Goal: Task Accomplishment & Management: Use online tool/utility

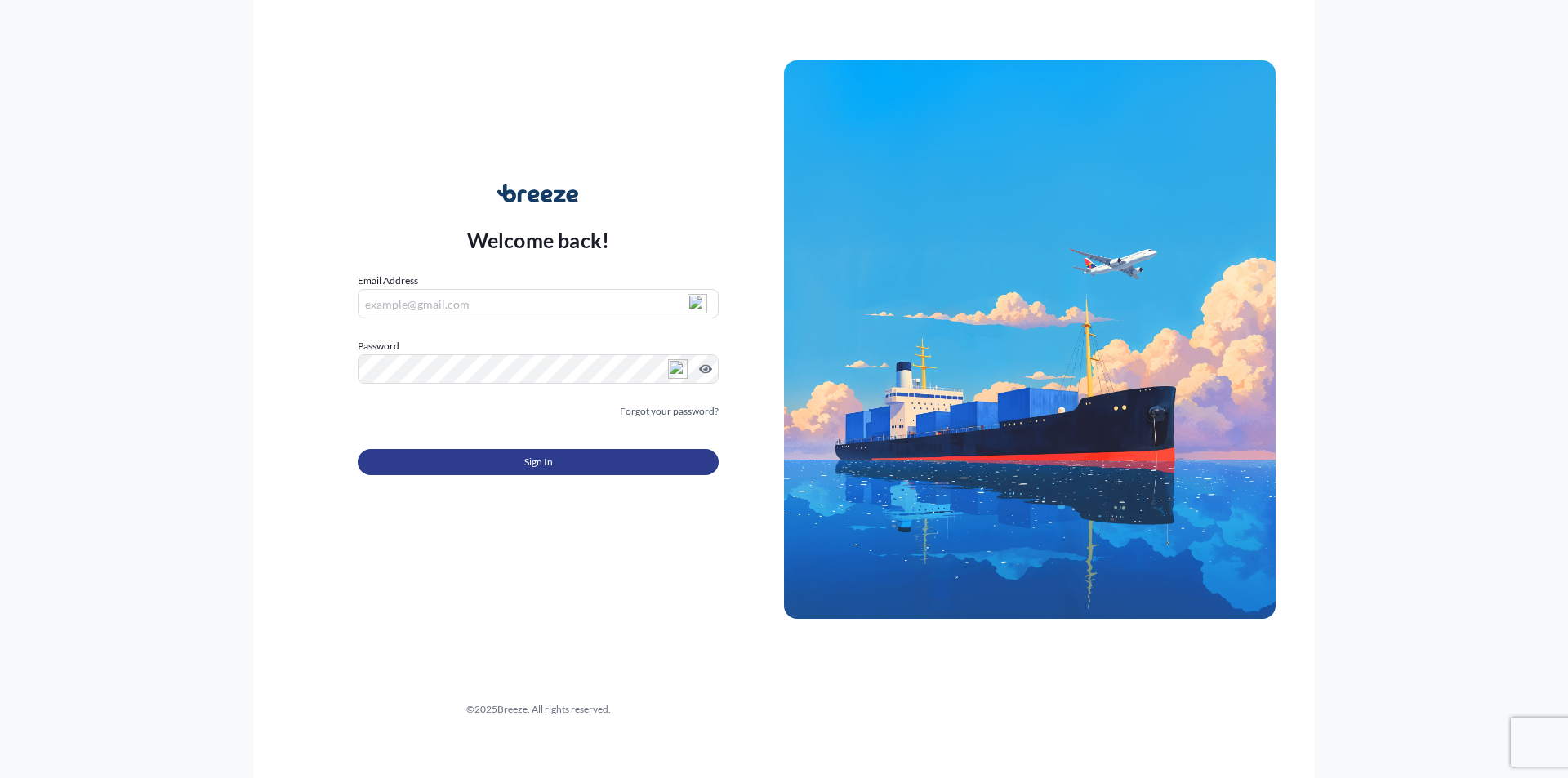
type input "[PERSON_NAME][EMAIL_ADDRESS][DOMAIN_NAME]"
click at [592, 463] on button "Sign In" at bounding box center [538, 462] width 361 height 26
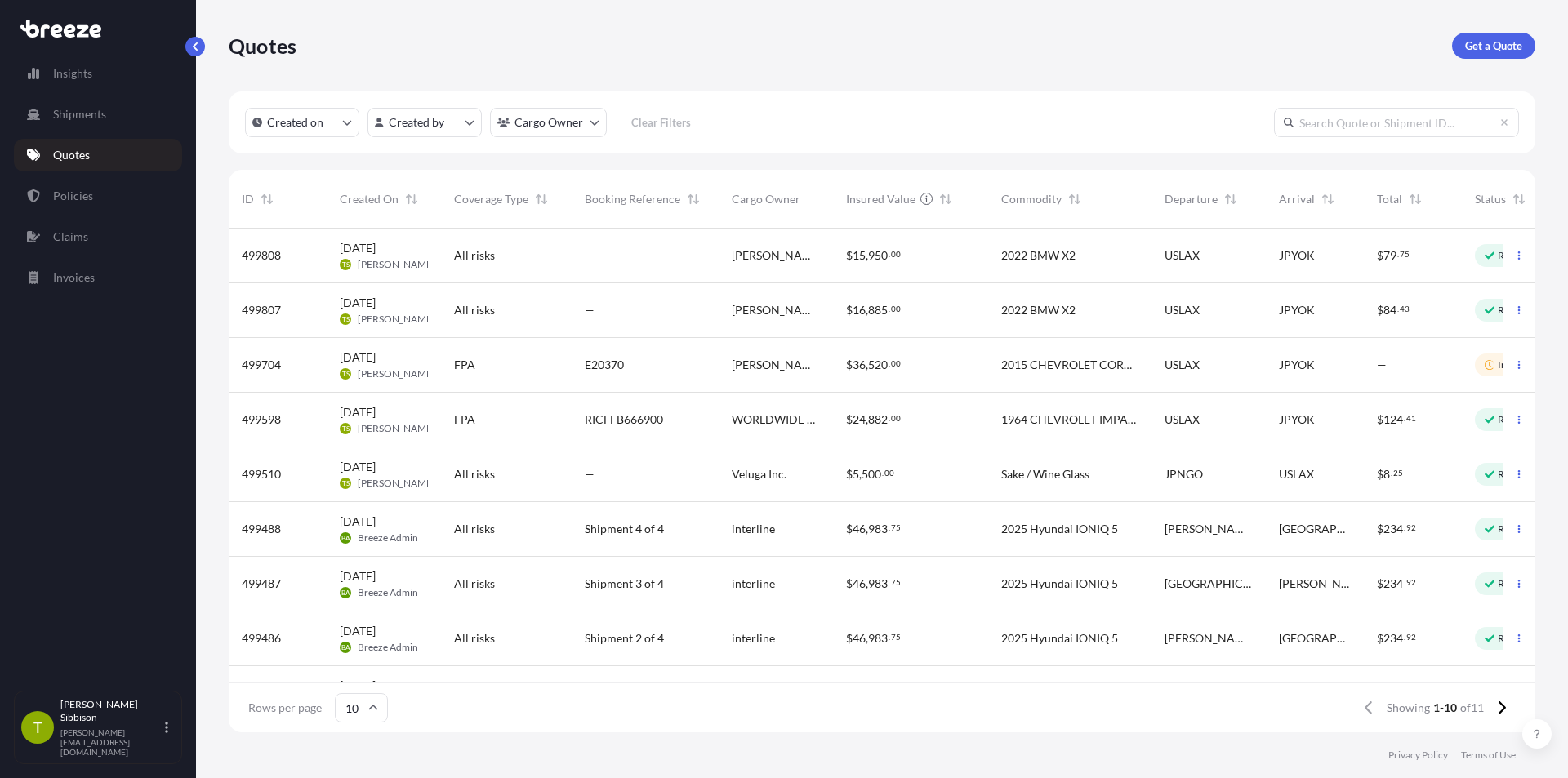
scroll to position [82, 0]
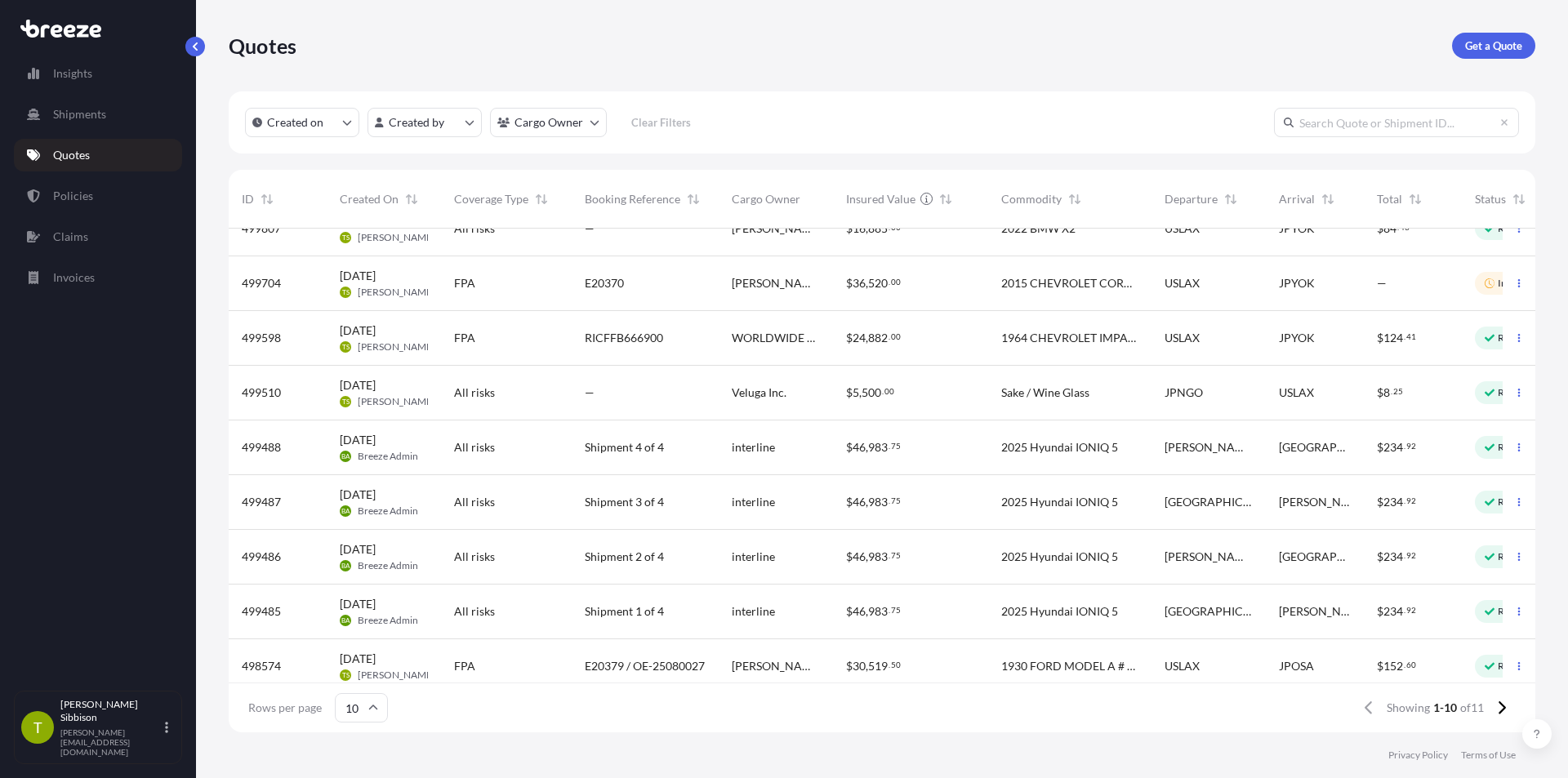
click at [1139, 723] on div "Rows per page 10 Showing 1-10 of 11" at bounding box center [882, 707] width 1307 height 49
click at [1321, 551] on span "[GEOGRAPHIC_DATA]" at bounding box center [1315, 557] width 72 height 17
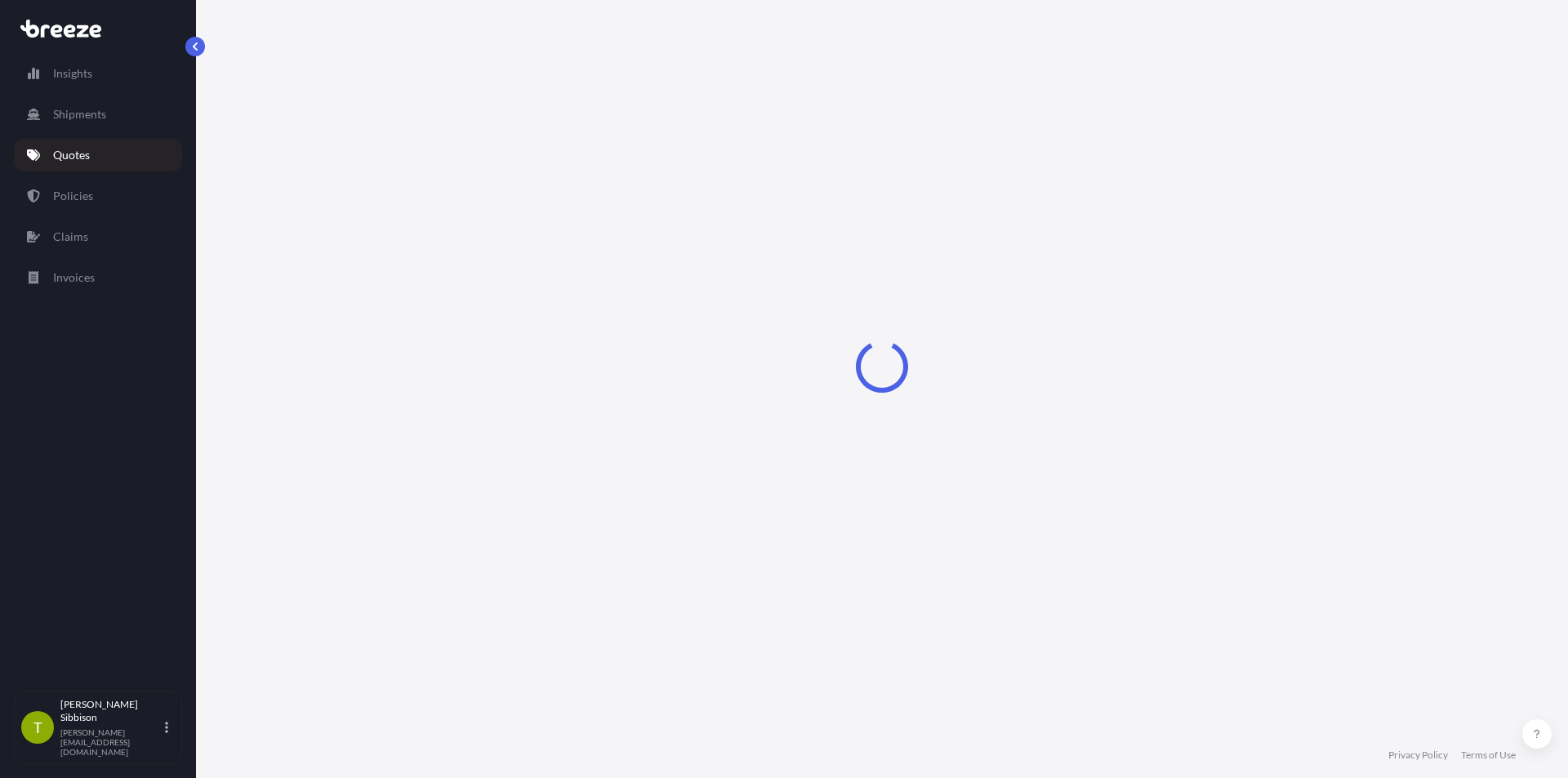
select select "Road"
select select "1"
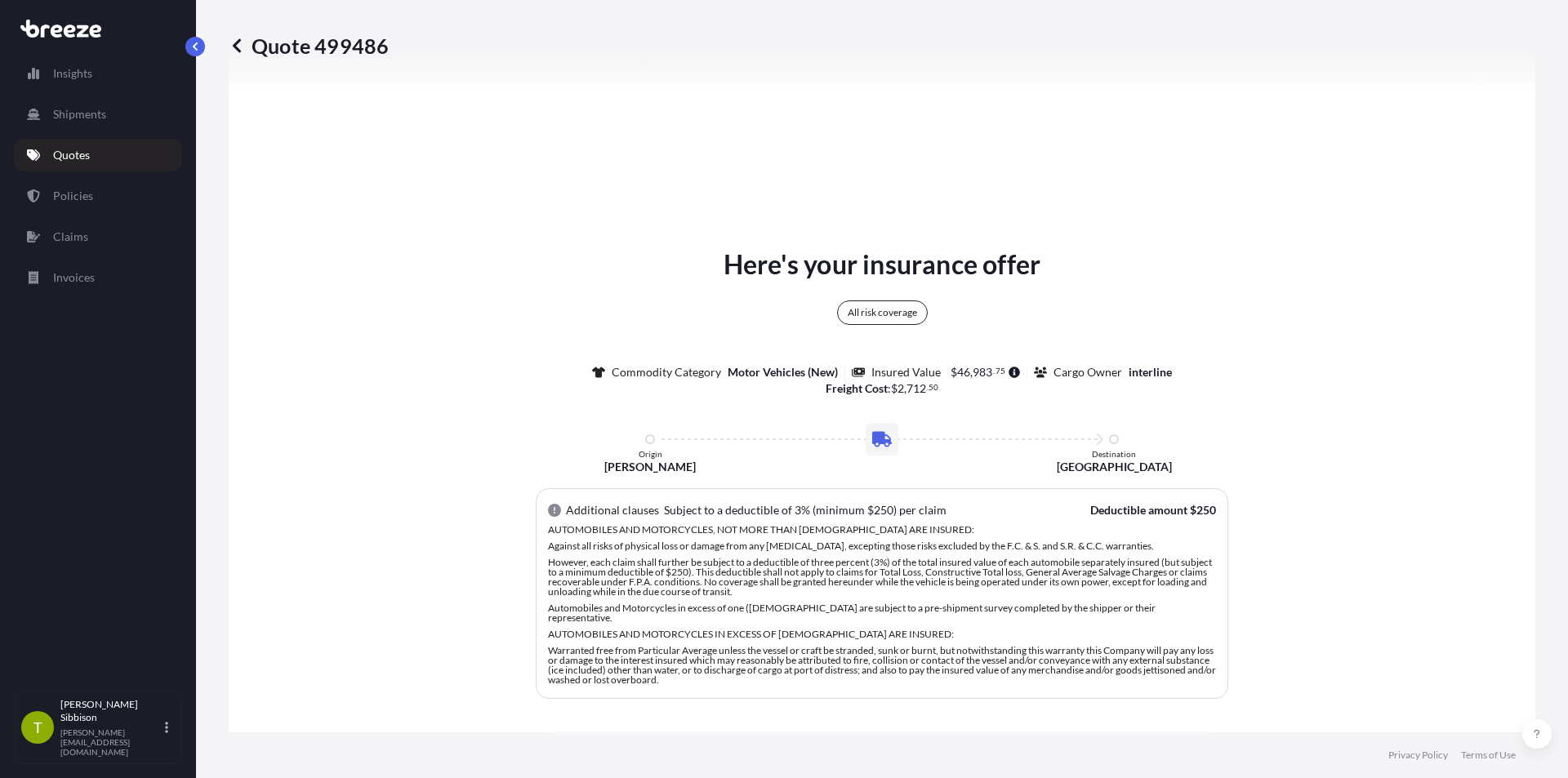
scroll to position [756, 0]
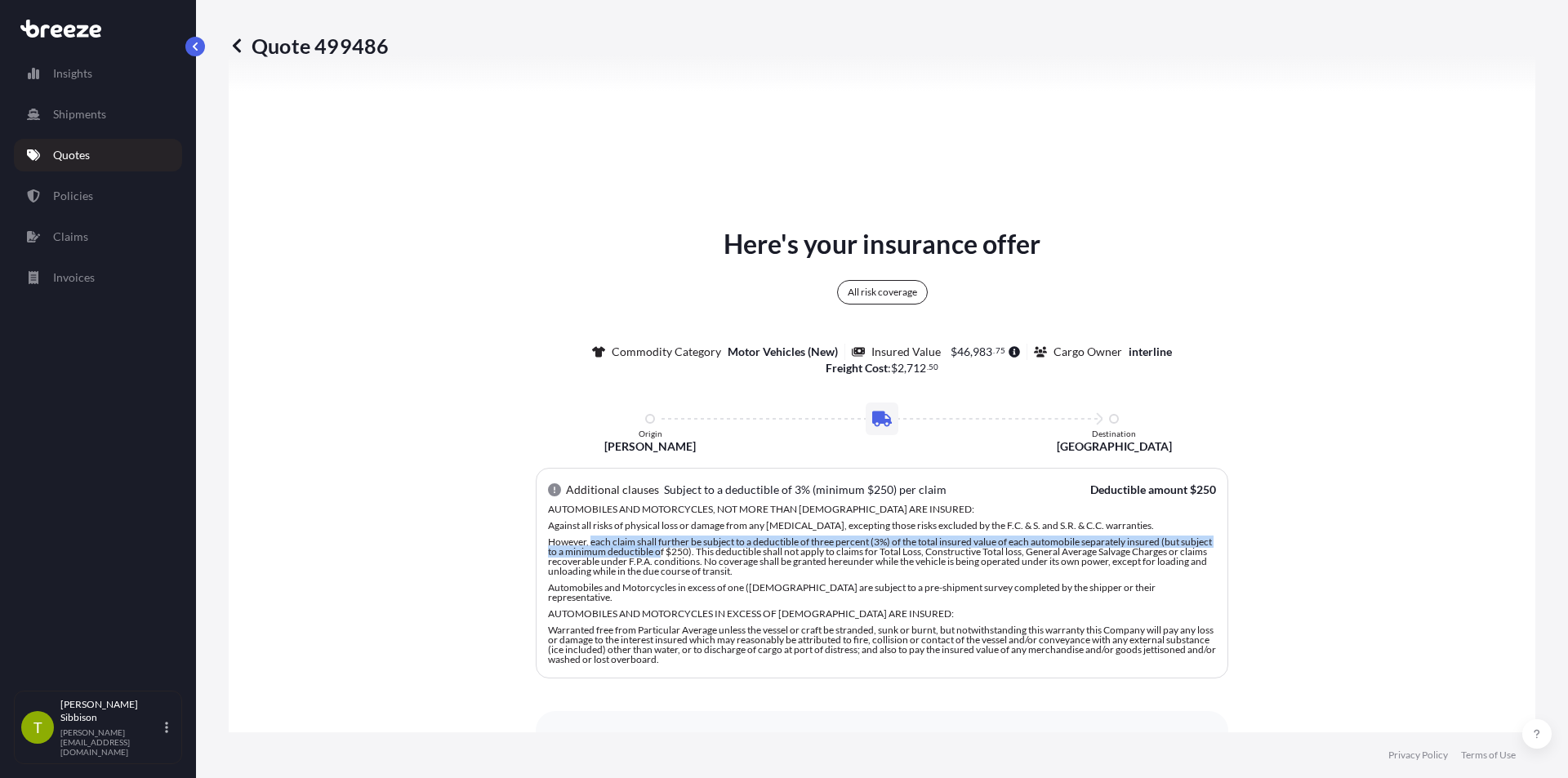
drag, startPoint x: 585, startPoint y: 543, endPoint x: 685, endPoint y: 555, distance: 100.7
click at [685, 555] on p "However, each claim shall further be subject to a deductible of three percent (…" at bounding box center [882, 556] width 668 height 40
click at [799, 573] on p "However, each claim shall further be subject to a deductible of three percent (…" at bounding box center [882, 556] width 668 height 40
